Goal: Transaction & Acquisition: Purchase product/service

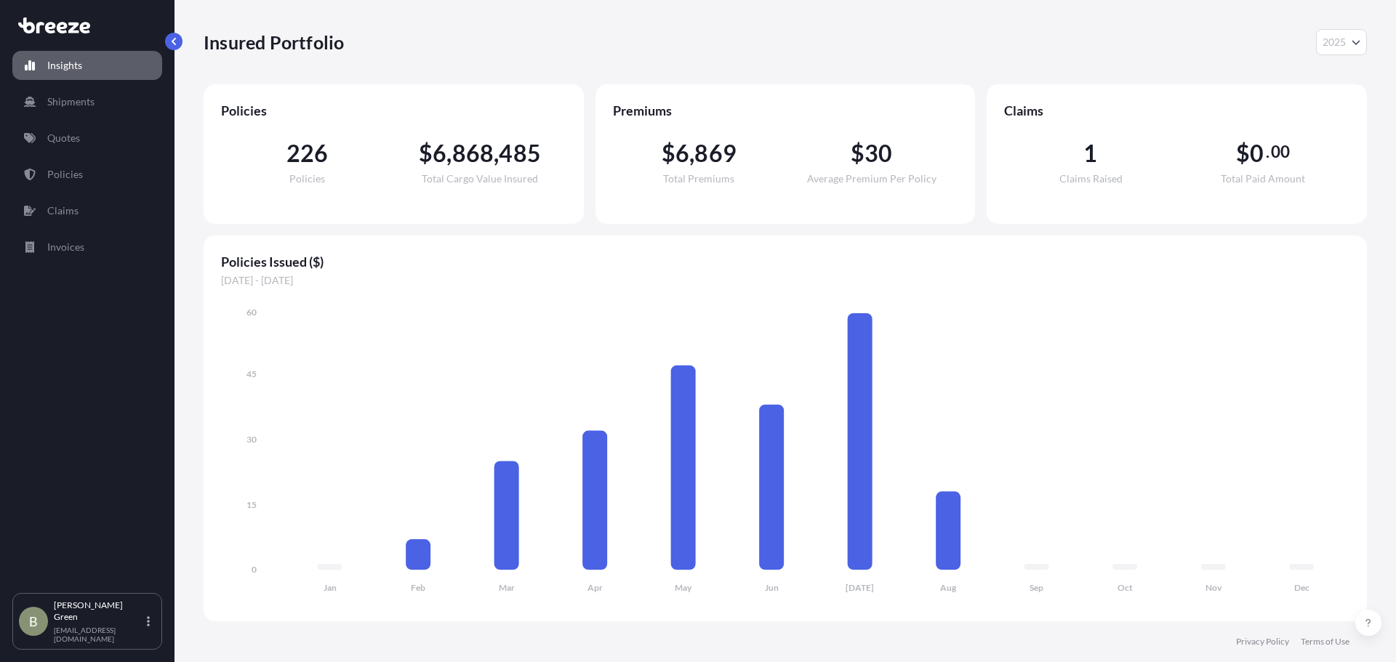
select select "2025"
click at [78, 178] on p "Policies" at bounding box center [65, 174] width 36 height 15
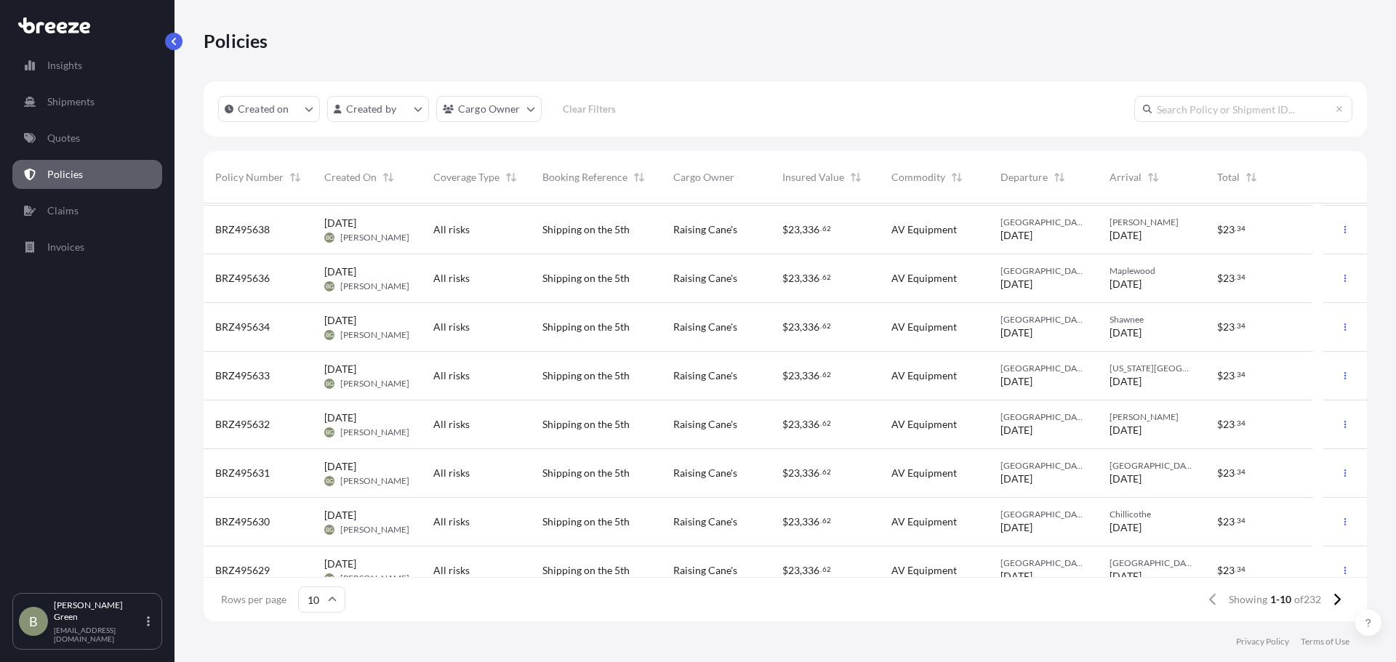
scroll to position [113, 0]
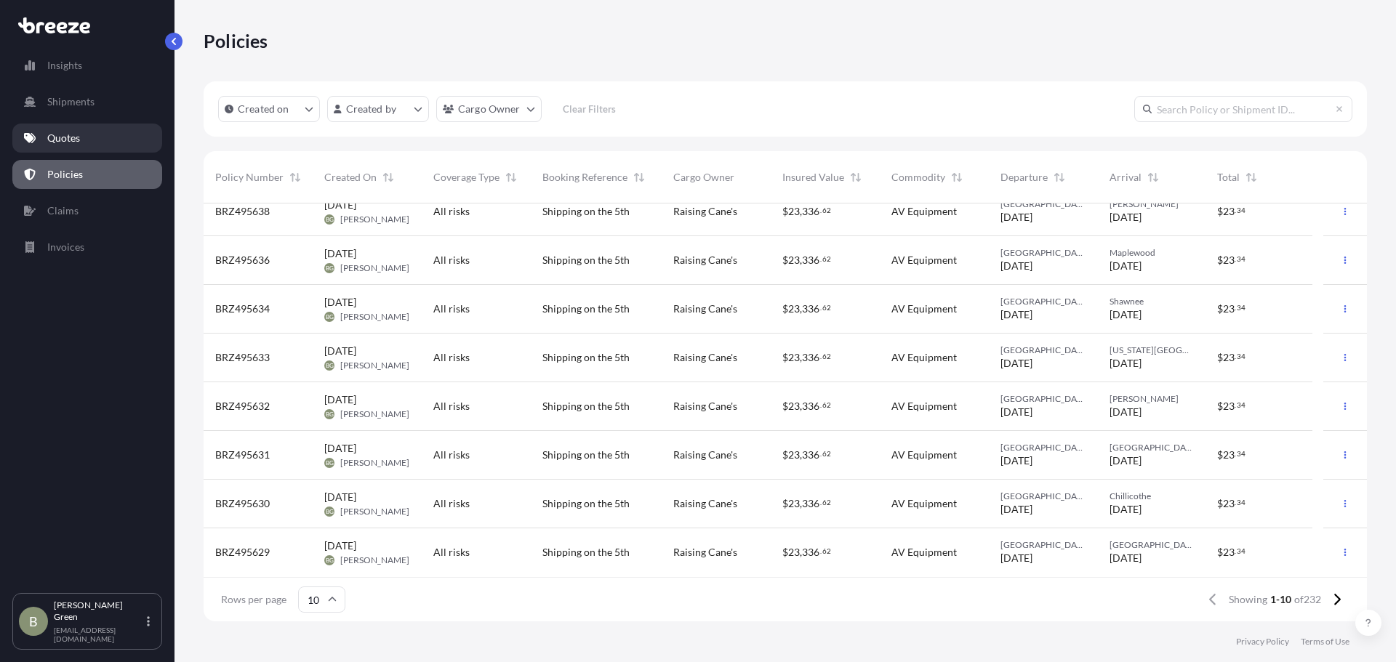
click at [60, 131] on p "Quotes" at bounding box center [63, 138] width 33 height 15
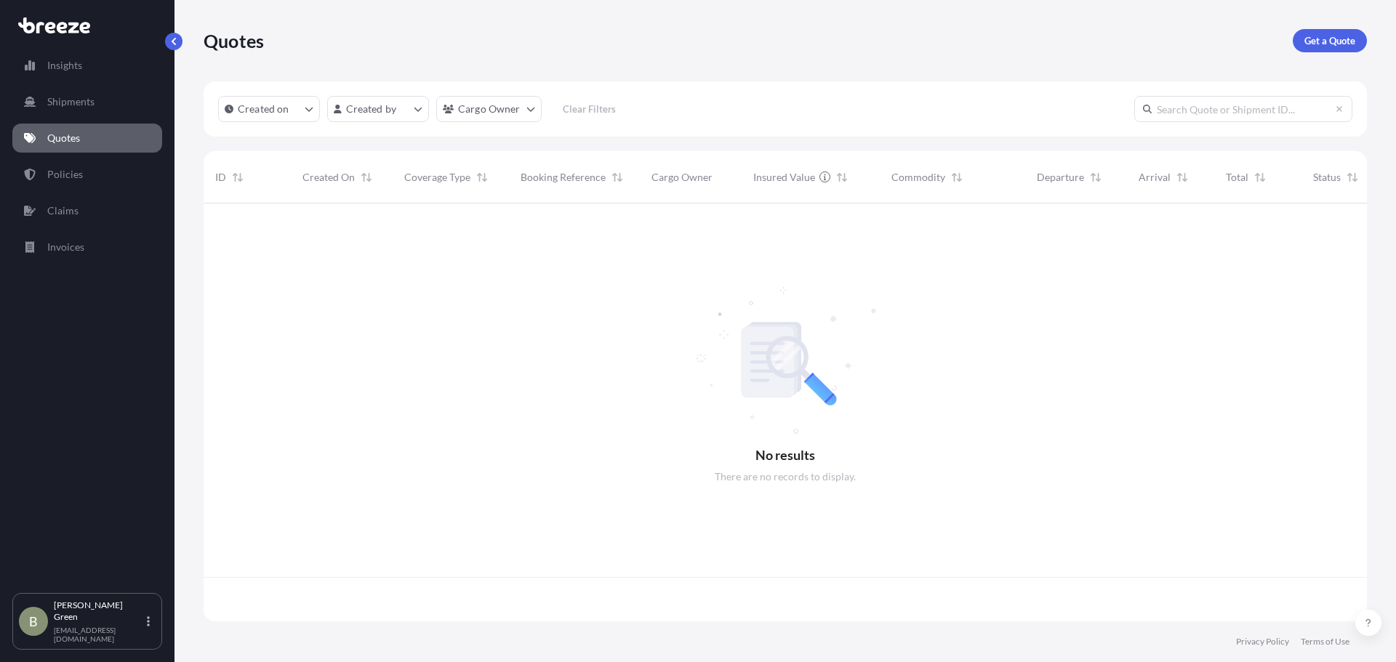
scroll to position [415, 1153]
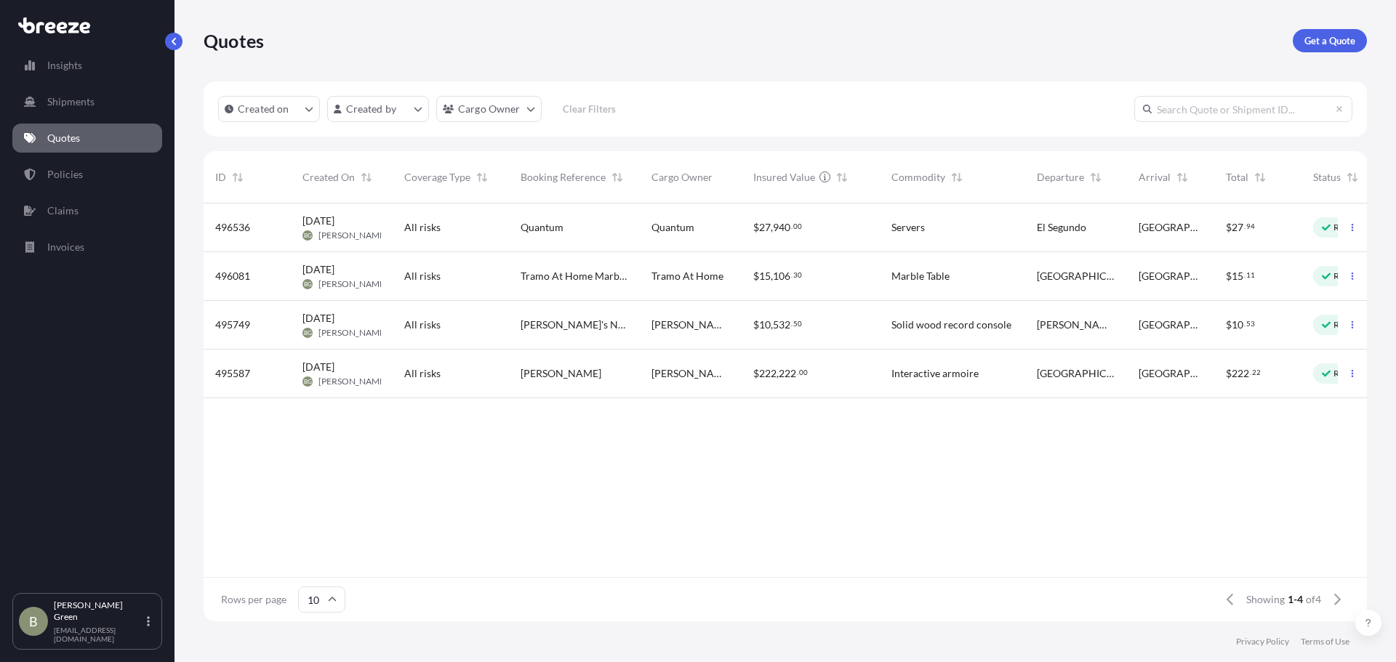
click at [662, 269] on span "Tramo At Home" at bounding box center [688, 276] width 72 height 15
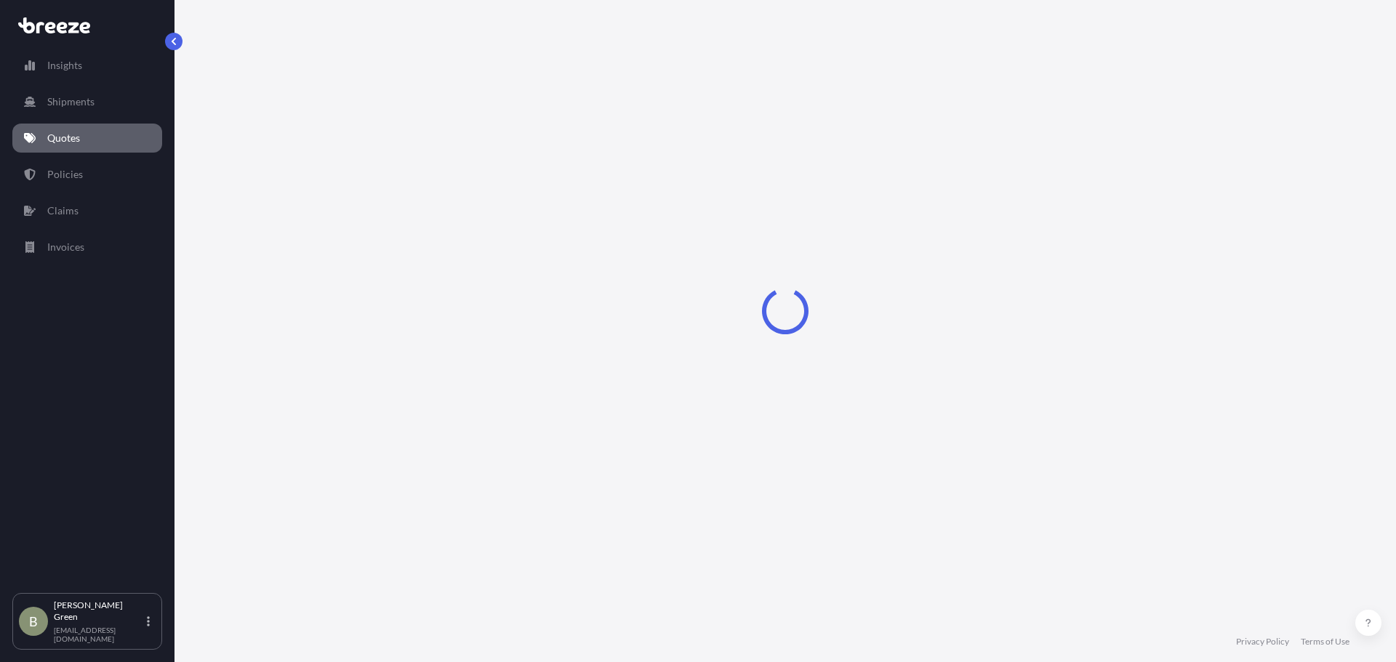
select select "Road"
select select "1"
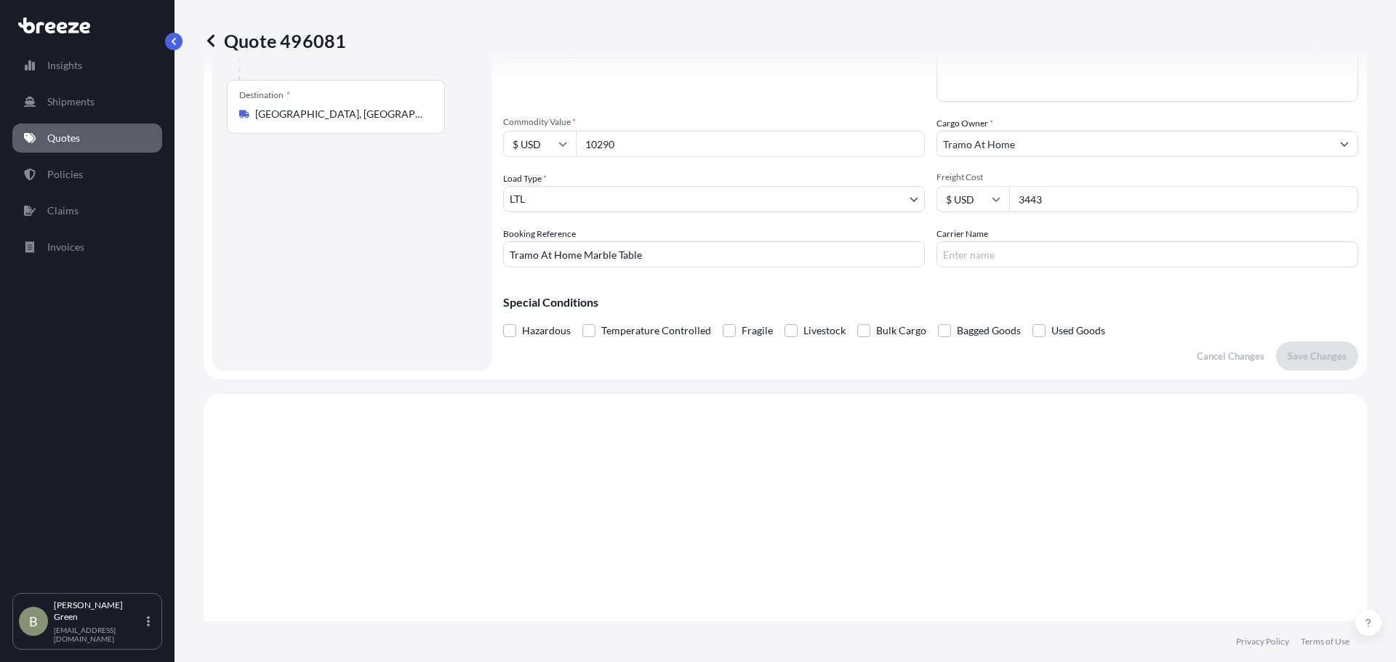
scroll to position [436, 0]
